Goal: Task Accomplishment & Management: Manage account settings

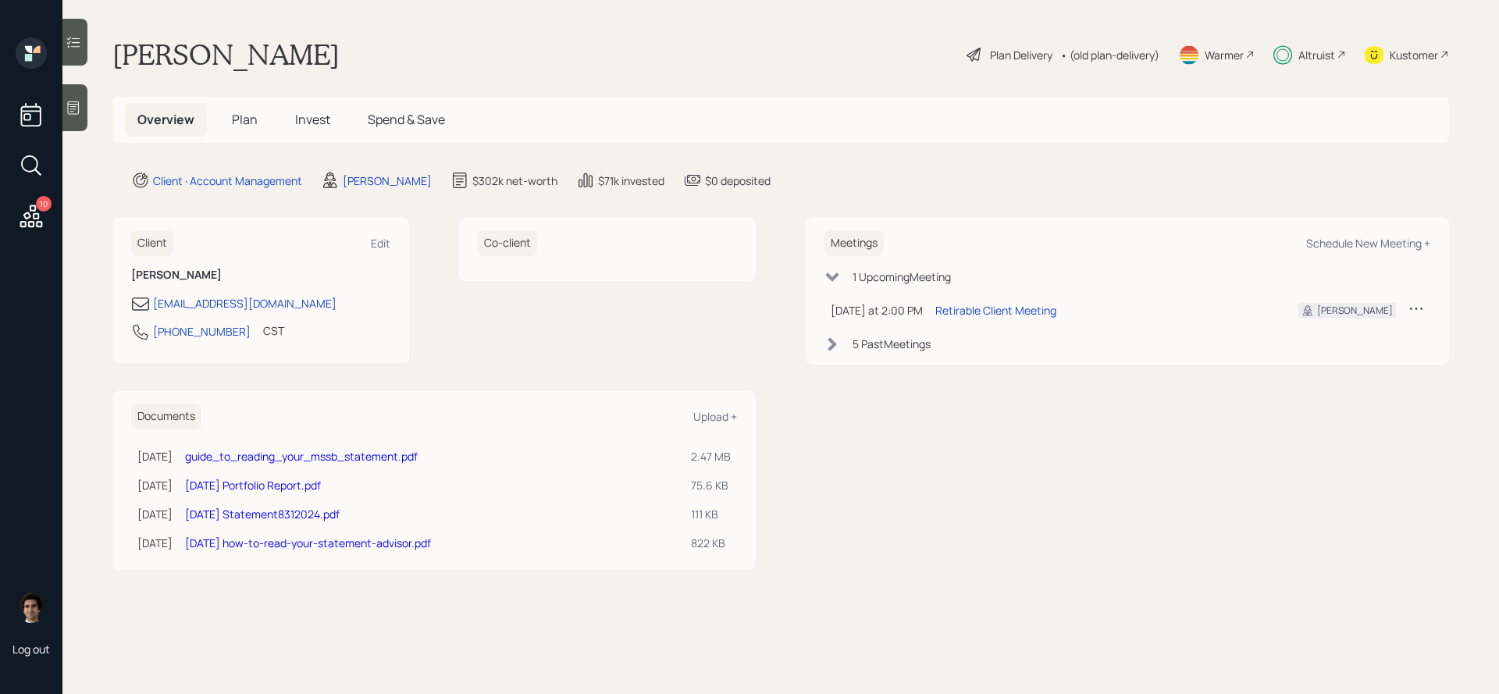
click at [1421, 310] on icon at bounding box center [1416, 309] width 16 height 16
click at [1364, 337] on div "Reschedule" at bounding box center [1368, 338] width 112 height 15
